Goal: Find specific page/section: Find specific page/section

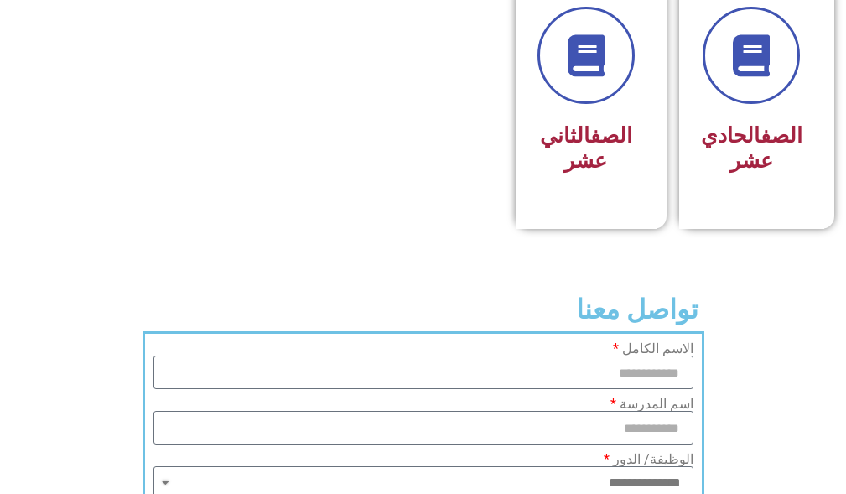
scroll to position [1173, 0]
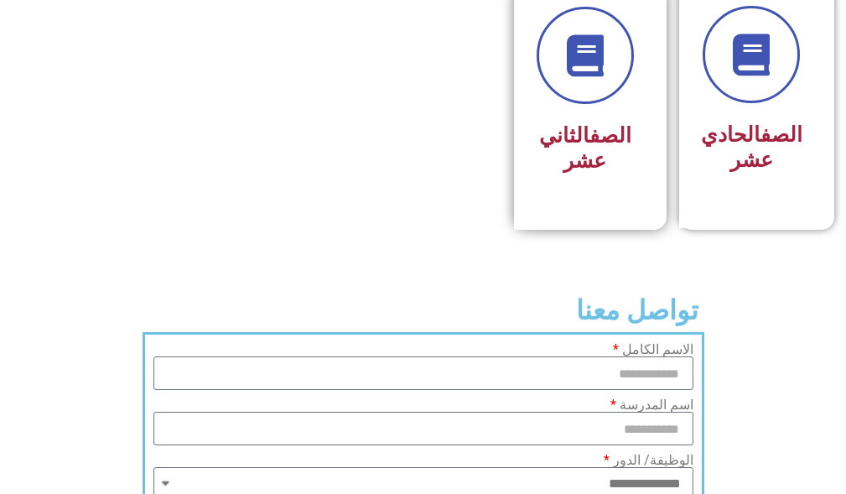
click at [589, 140] on div "الصف الثاني عشر" at bounding box center [584, 94] width 97 height 175
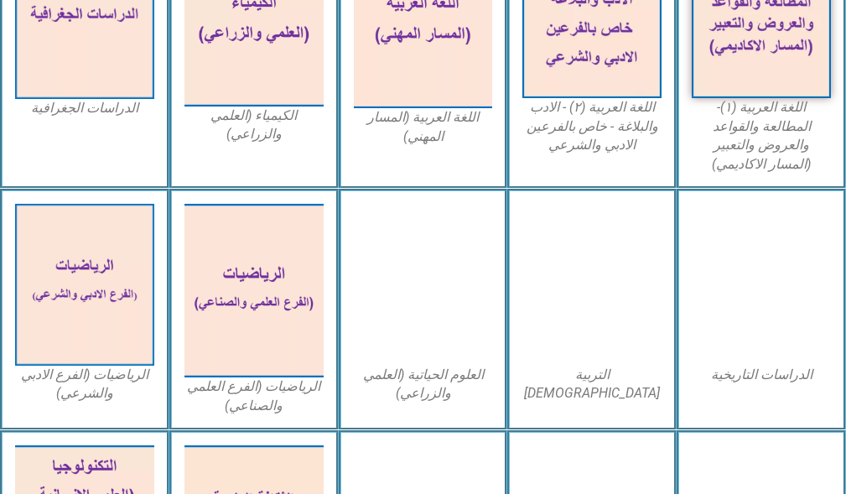
scroll to position [670, 0]
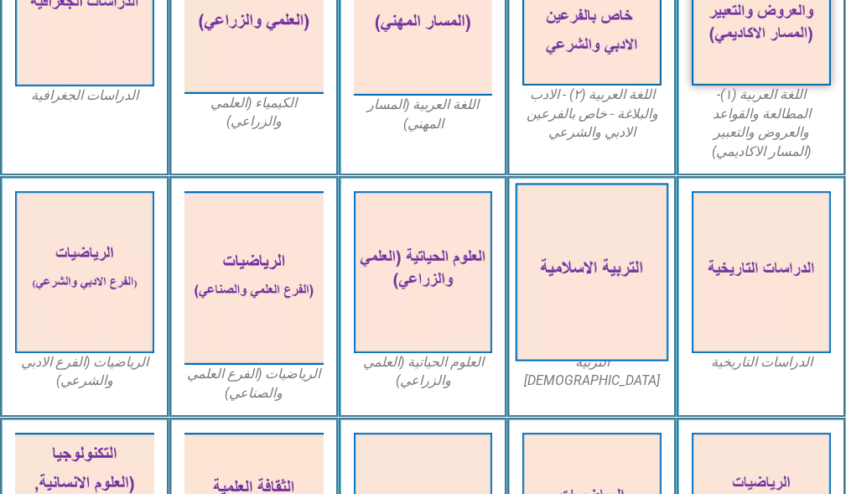
click at [590, 241] on img at bounding box center [591, 272] width 153 height 178
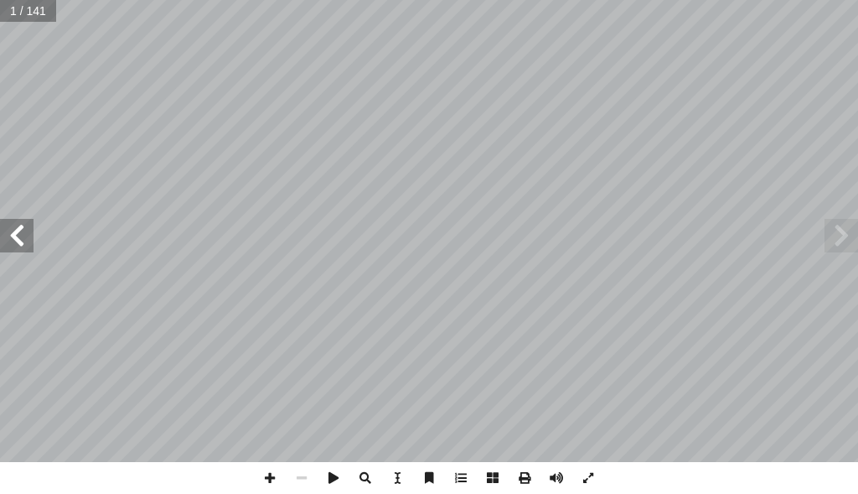
click at [21, 245] on span at bounding box center [17, 236] width 34 height 34
click at [266, 473] on span at bounding box center [270, 478] width 32 height 32
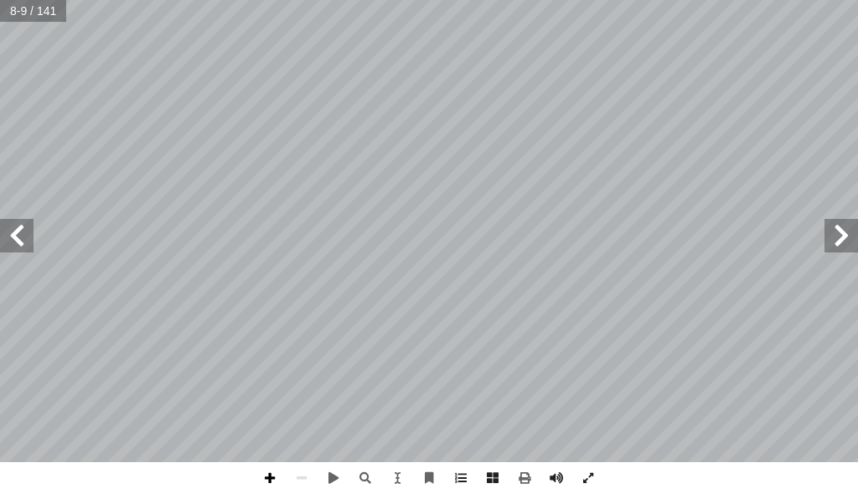
click at [274, 479] on span at bounding box center [270, 478] width 32 height 32
